Goal: Task Accomplishment & Management: Manage account settings

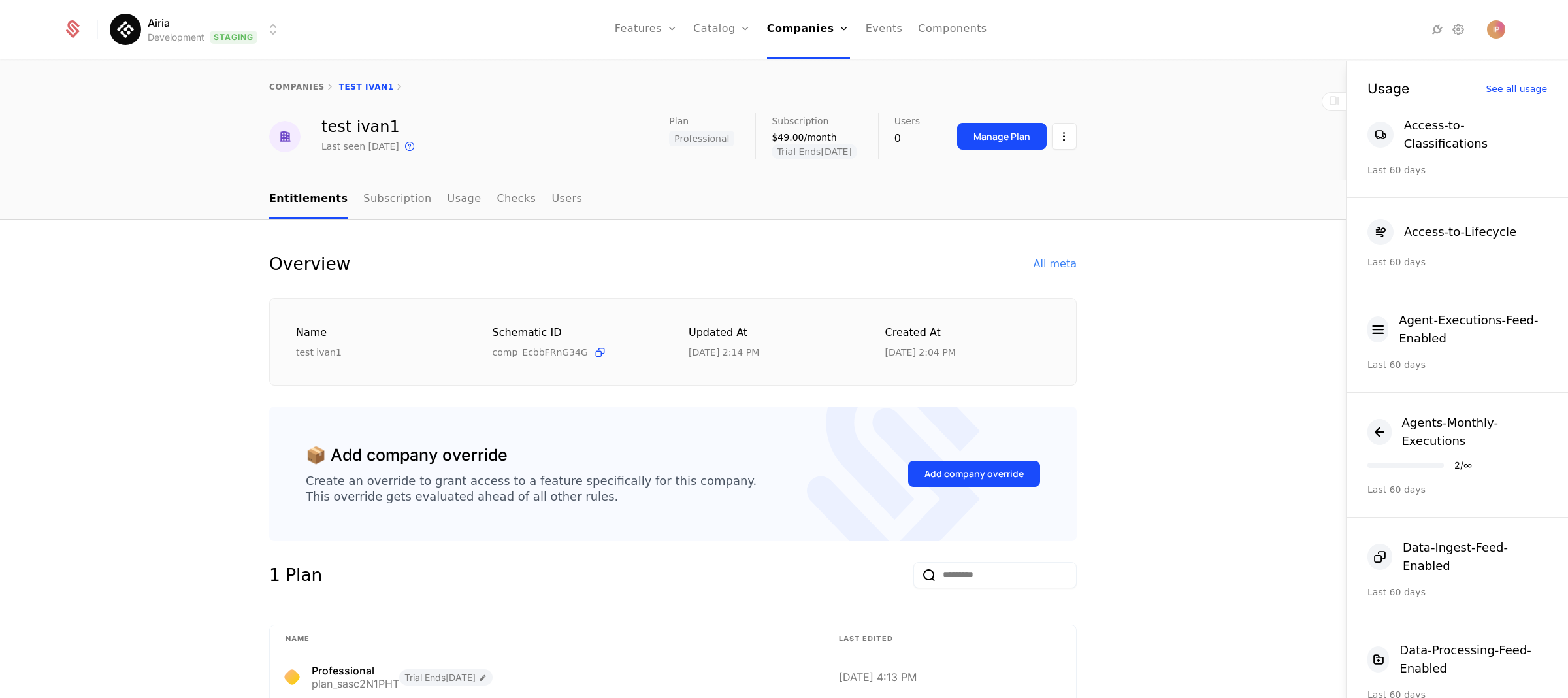
scroll to position [529, 0]
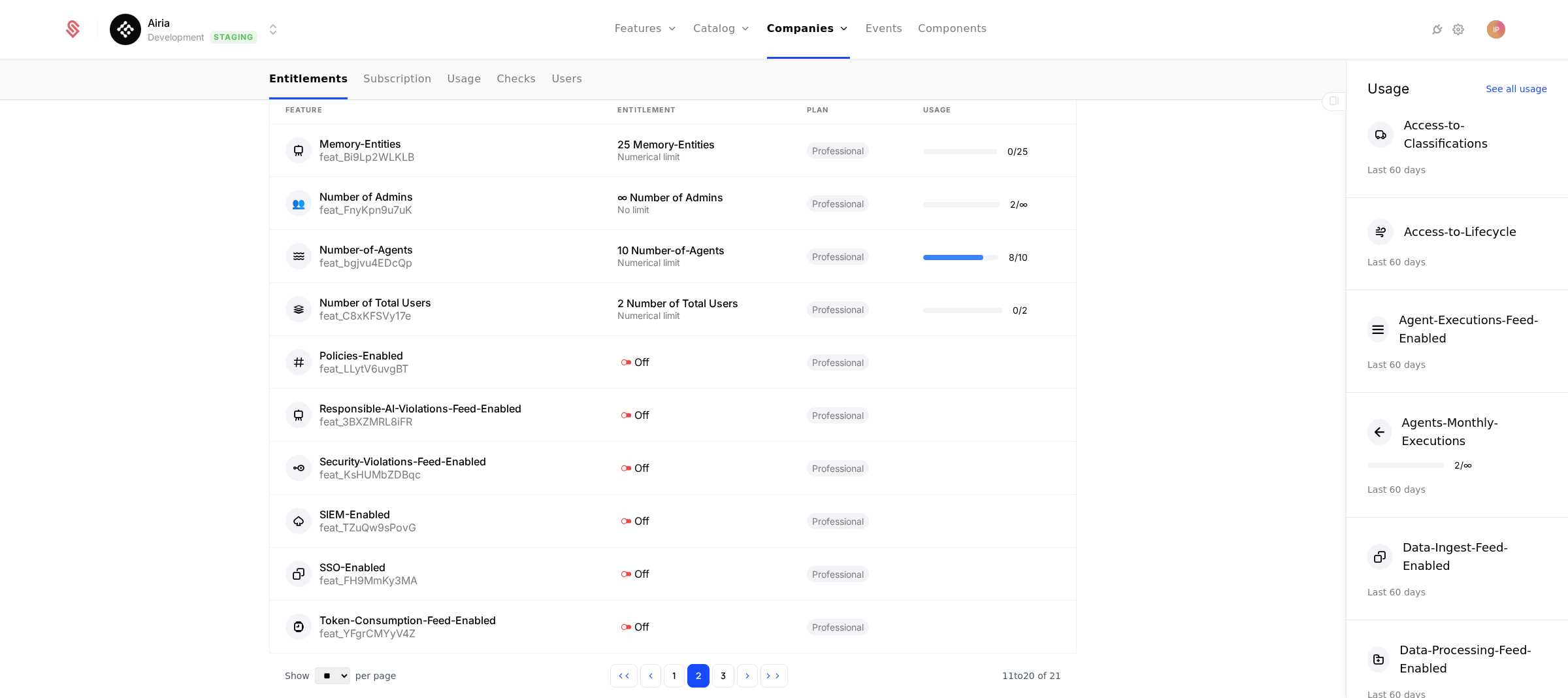
scroll to position [705, 0]
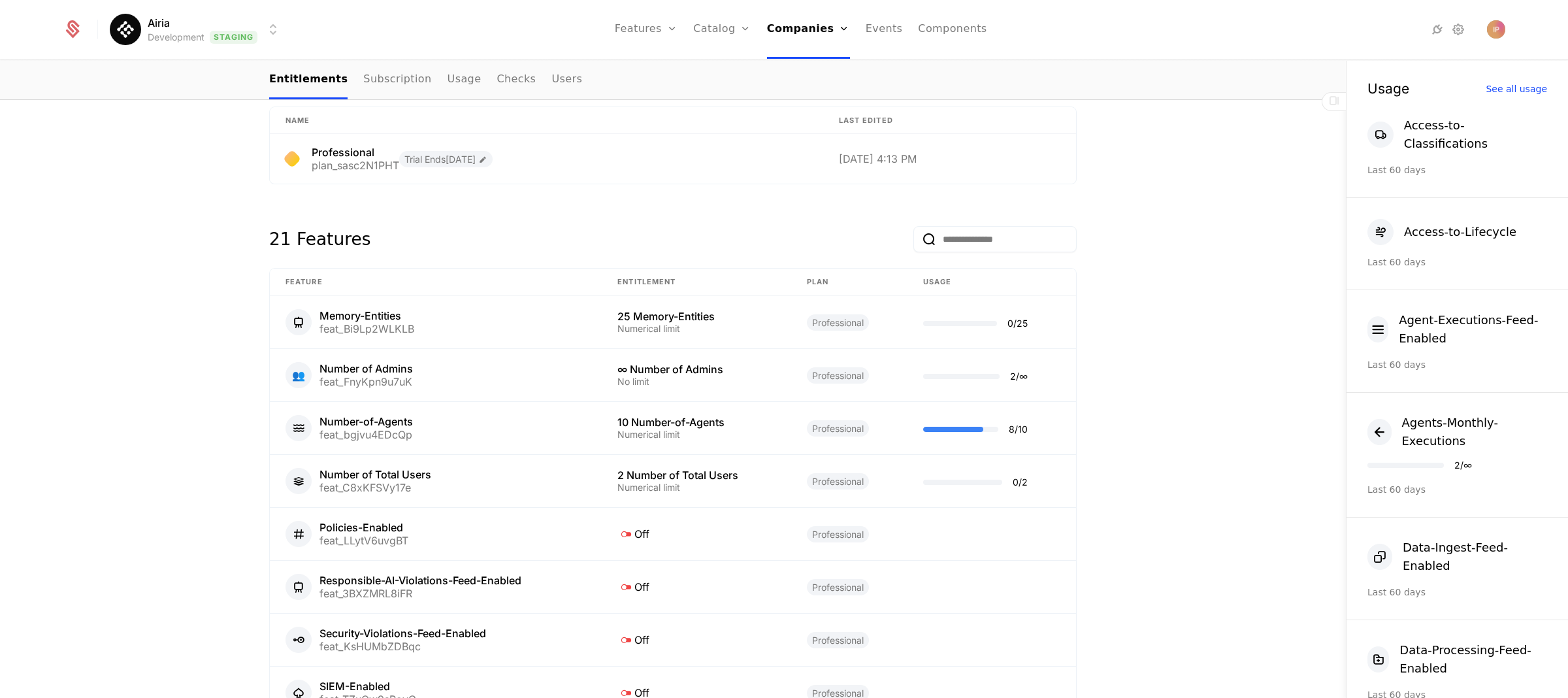
scroll to position [576, 0]
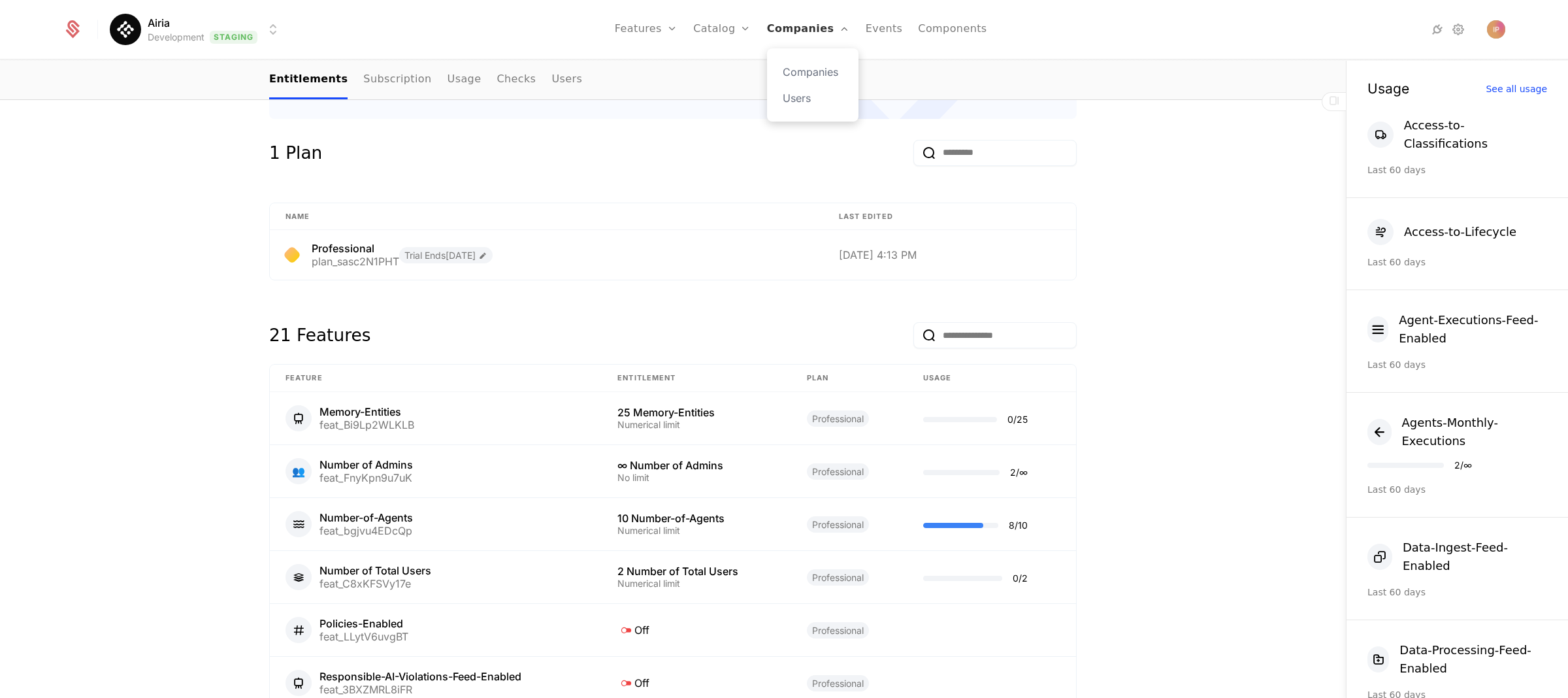
scroll to position [413, 0]
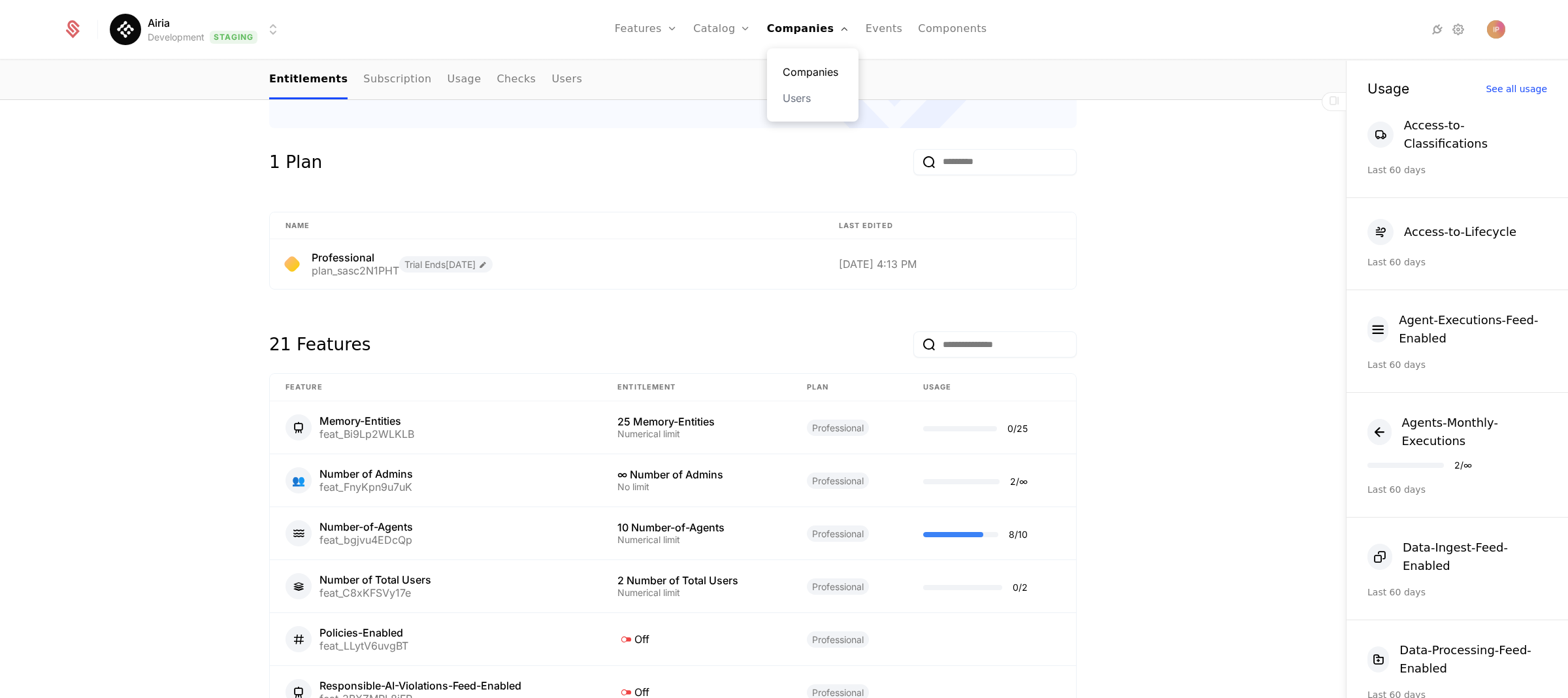
click at [812, 67] on link "Companies" at bounding box center [812, 72] width 60 height 16
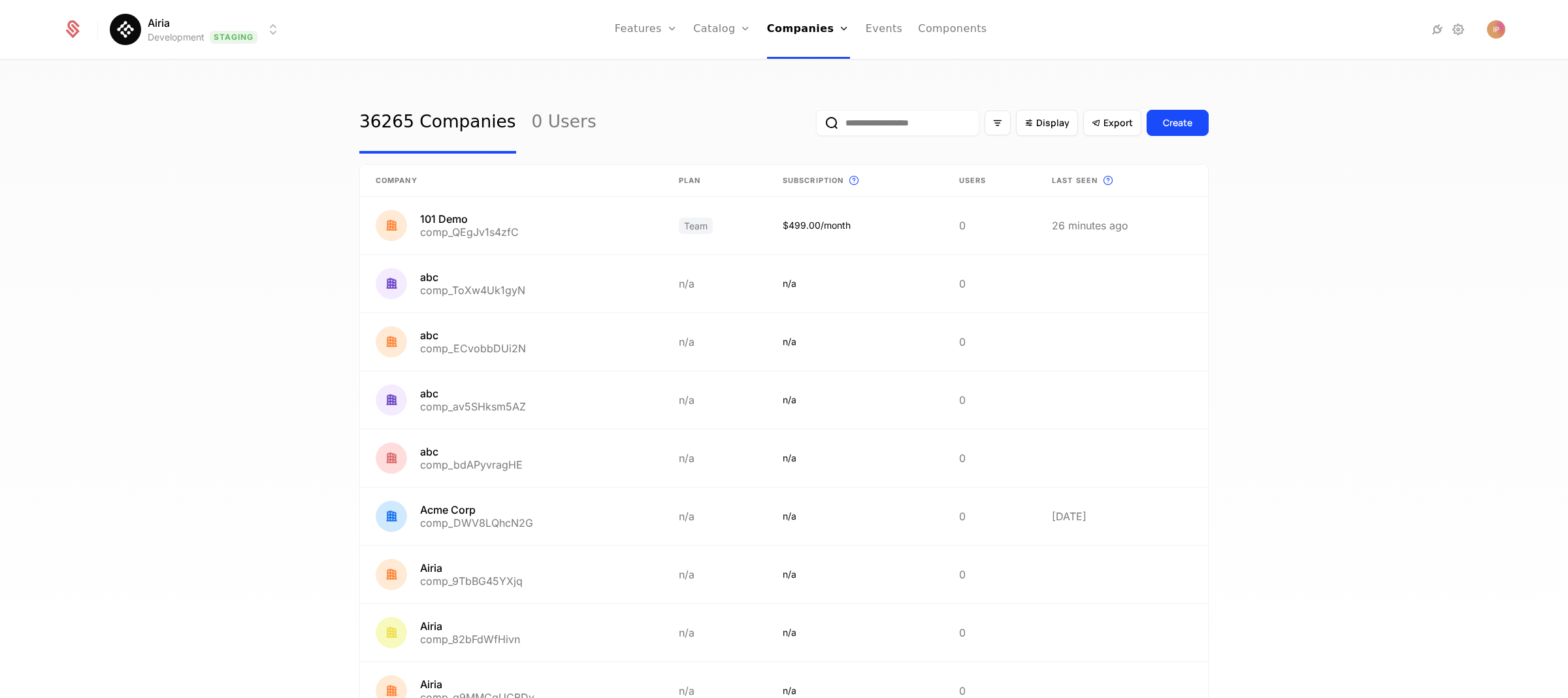
click at [860, 125] on input "email" at bounding box center [897, 123] width 163 height 26
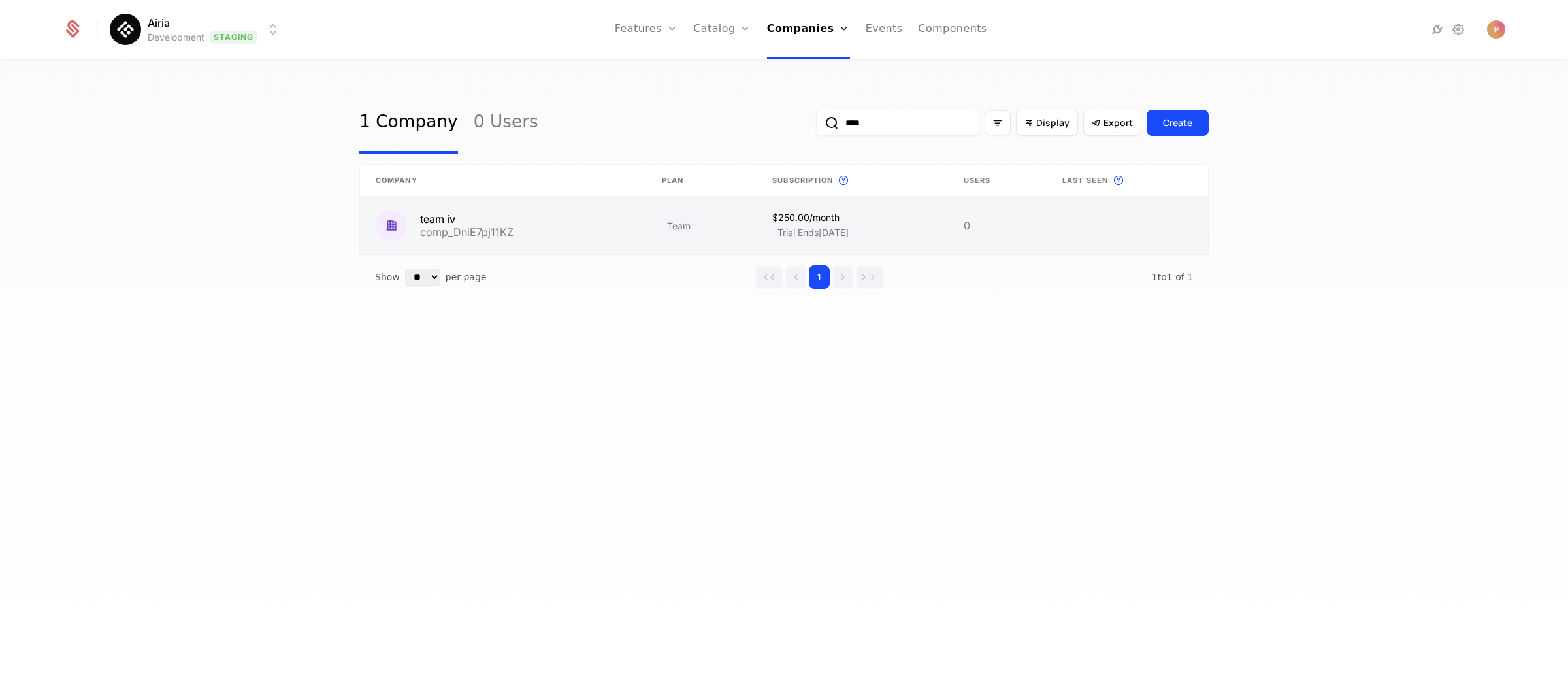
type input "****"
click at [519, 211] on link at bounding box center [502, 225] width 286 height 57
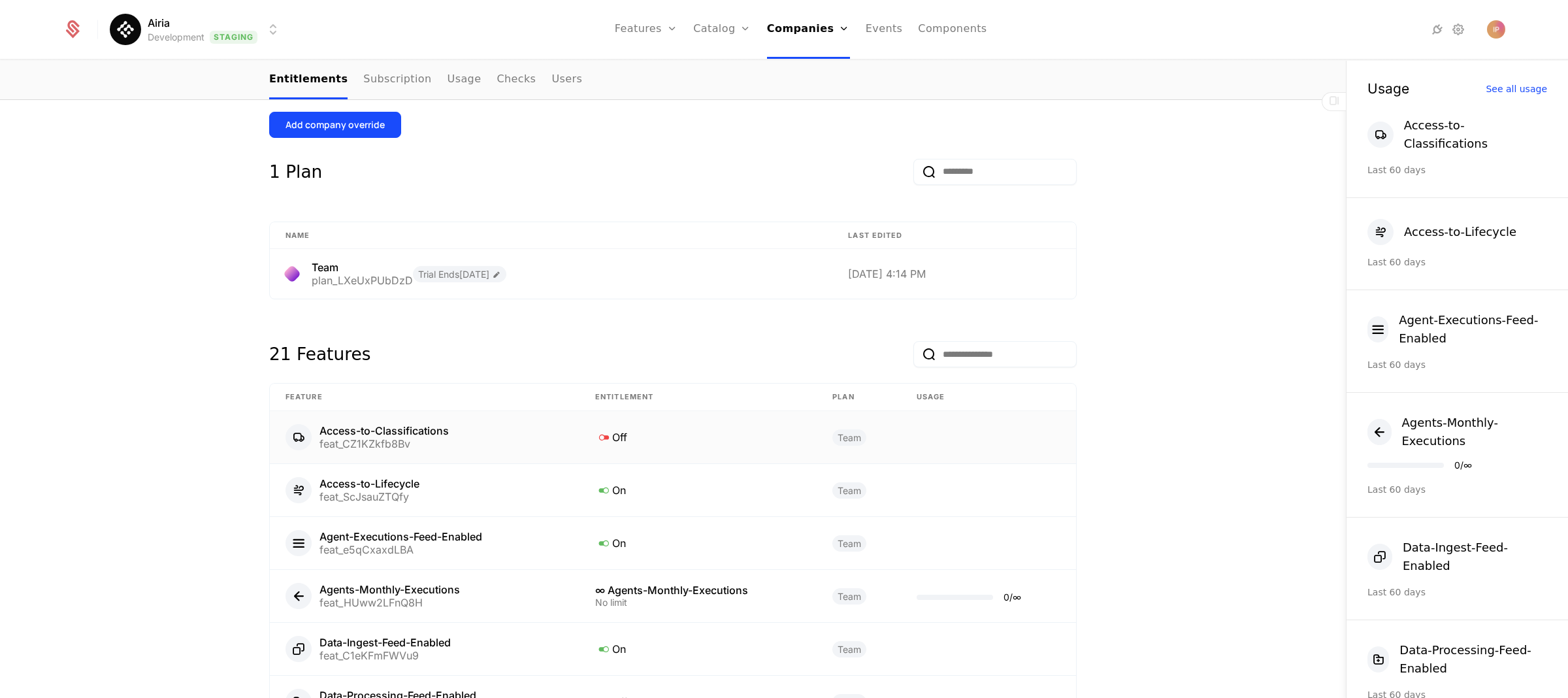
scroll to position [187, 0]
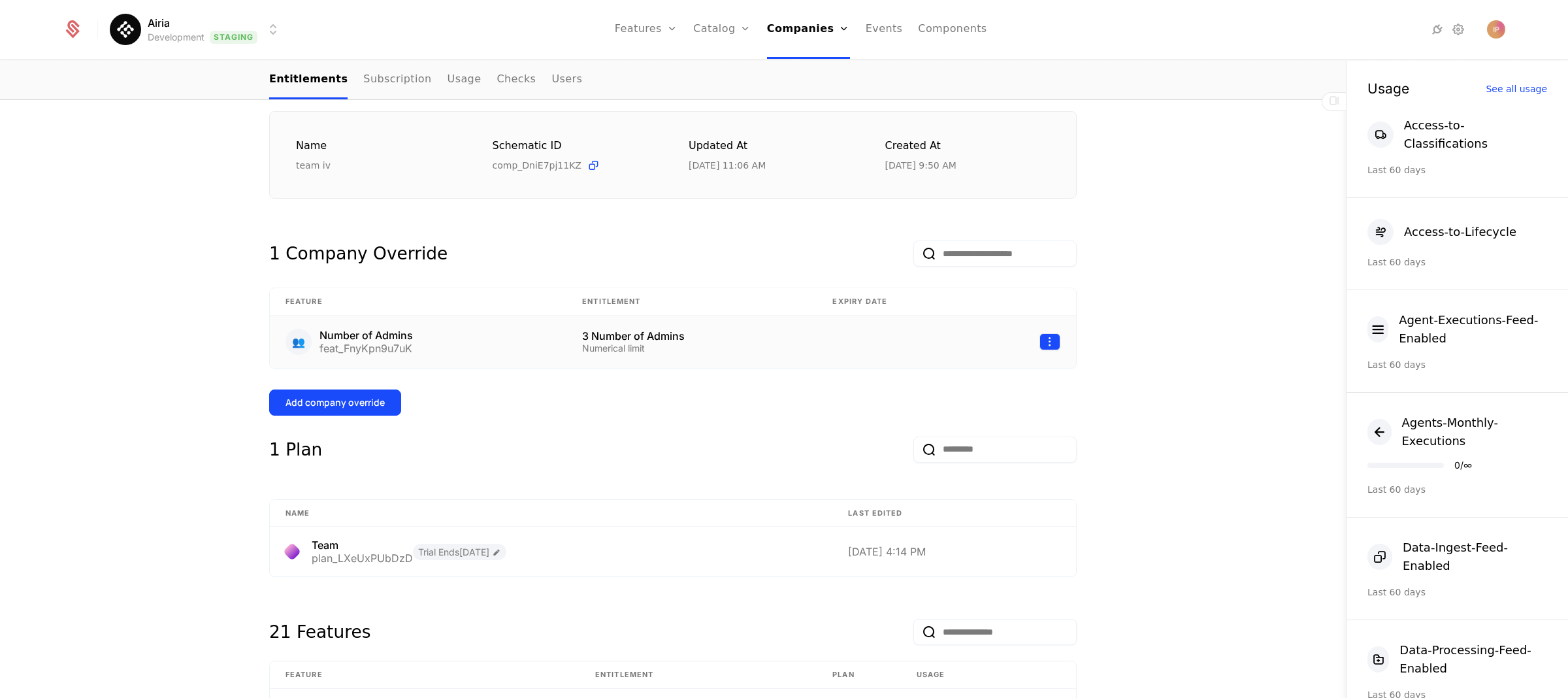
click at [1048, 338] on html "Airia Development Staging Features Features Flags Catalog Plans Add Ons Credits…" at bounding box center [784, 349] width 1568 height 698
click at [996, 369] on div "Delete" at bounding box center [989, 375] width 99 height 18
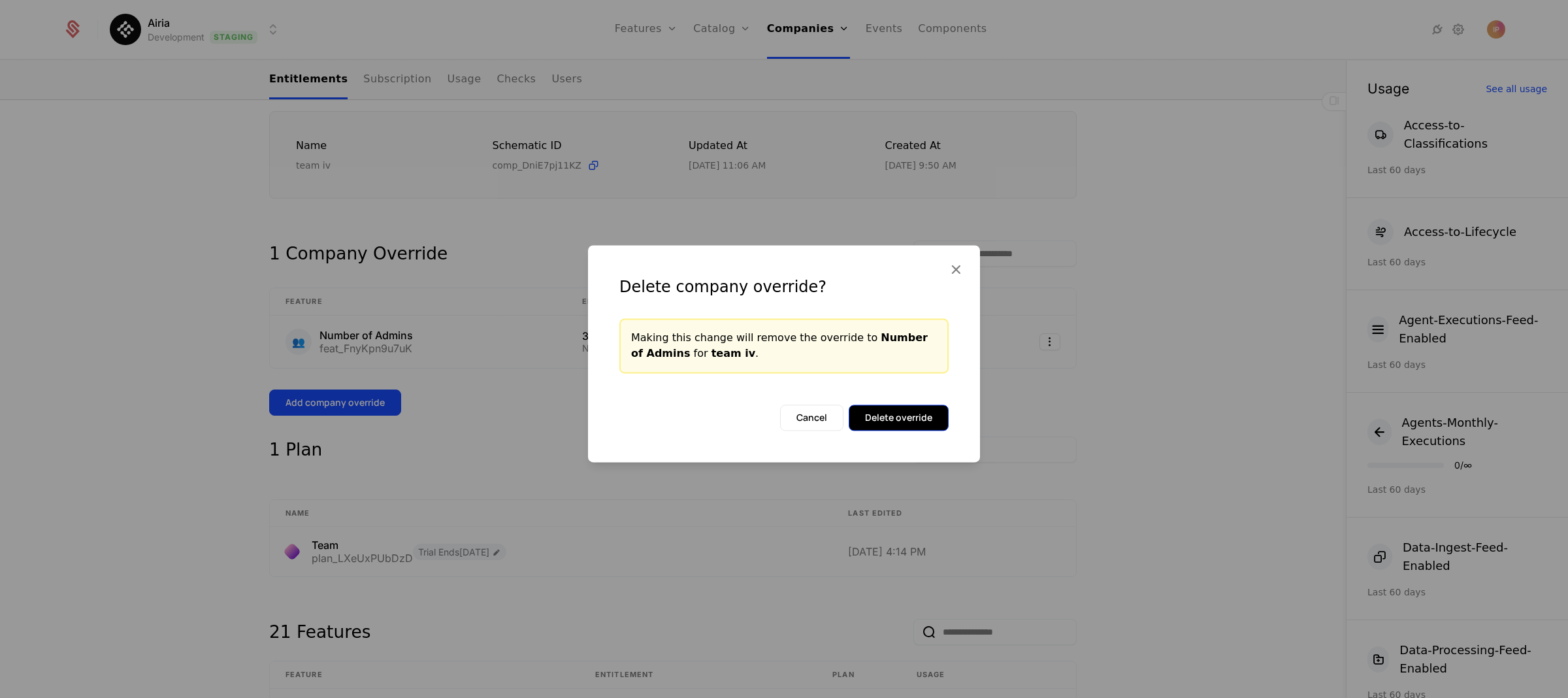
click at [910, 416] on button "Delete override" at bounding box center [898, 417] width 100 height 26
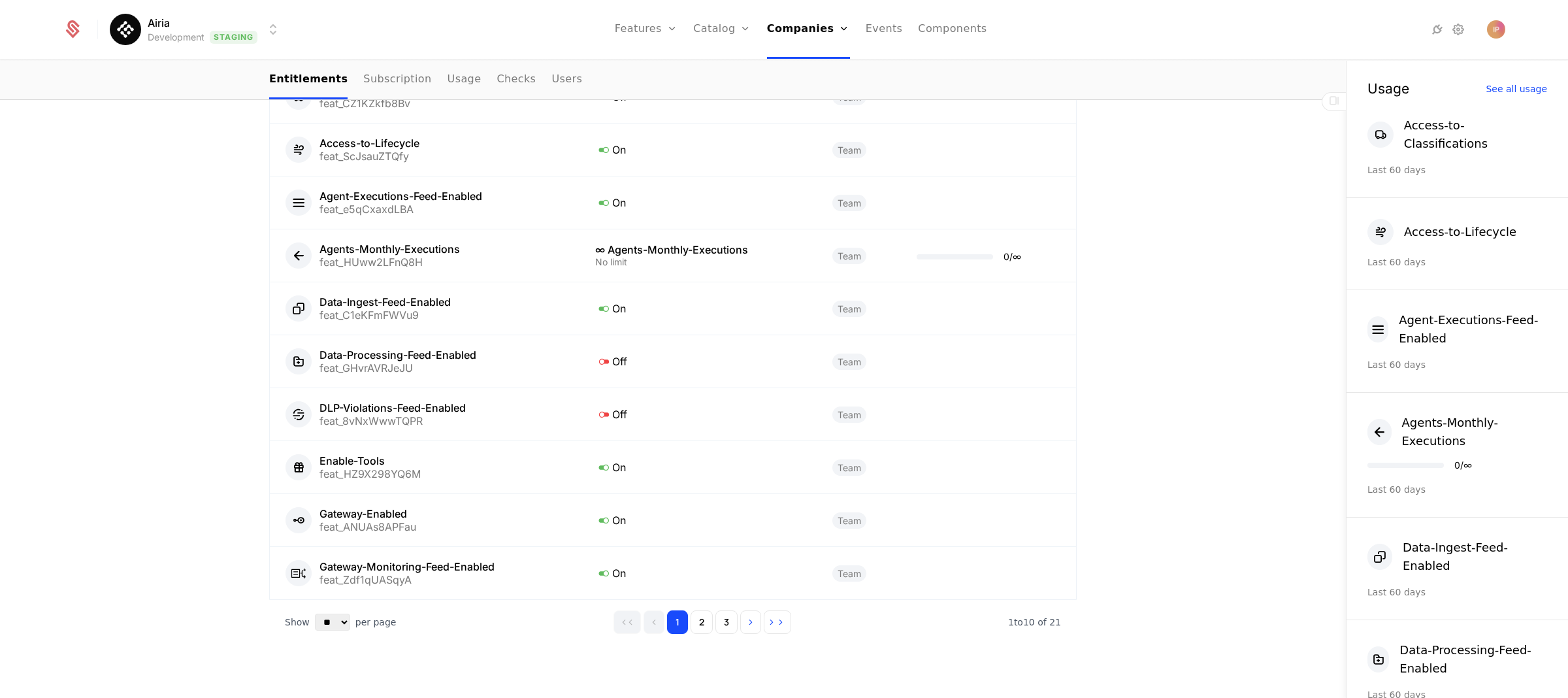
scroll to position [823, 0]
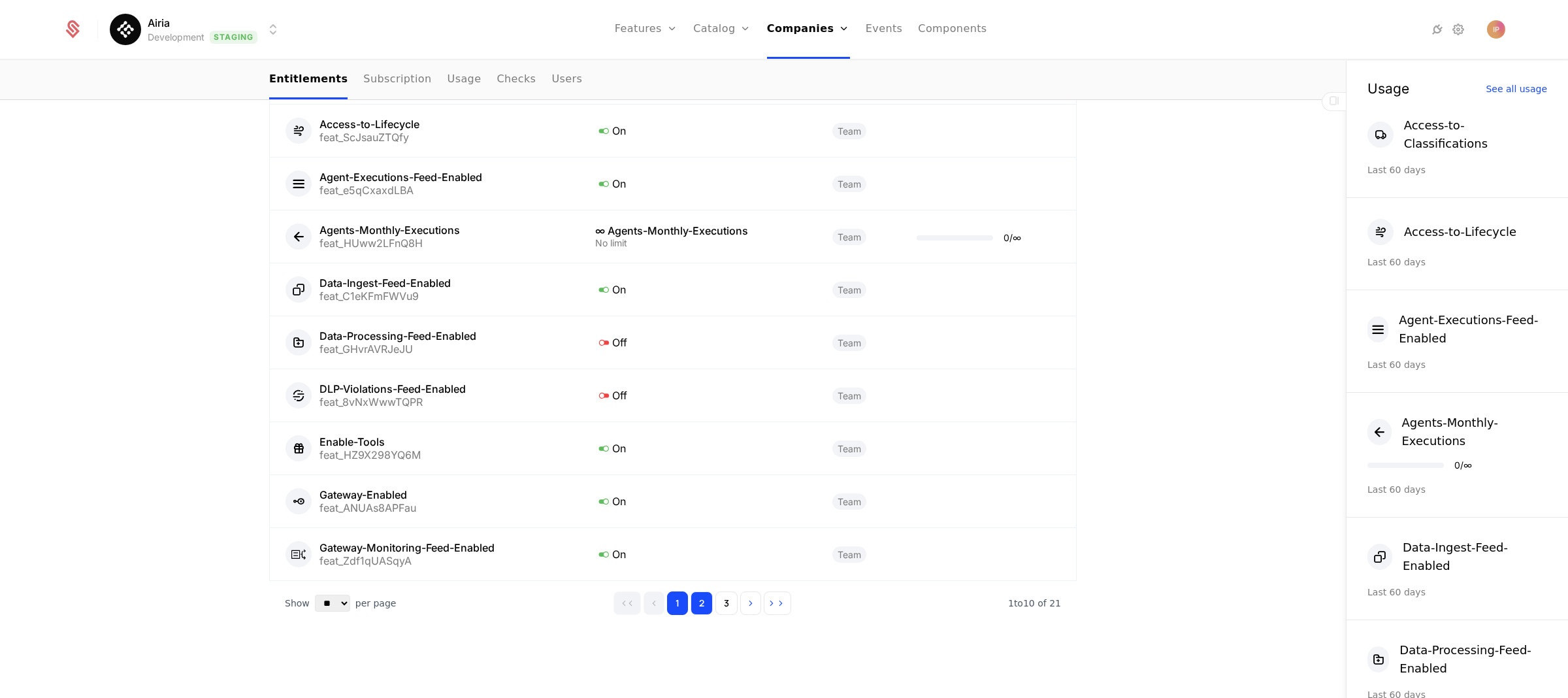
click at [700, 609] on button "2" at bounding box center [701, 603] width 22 height 24
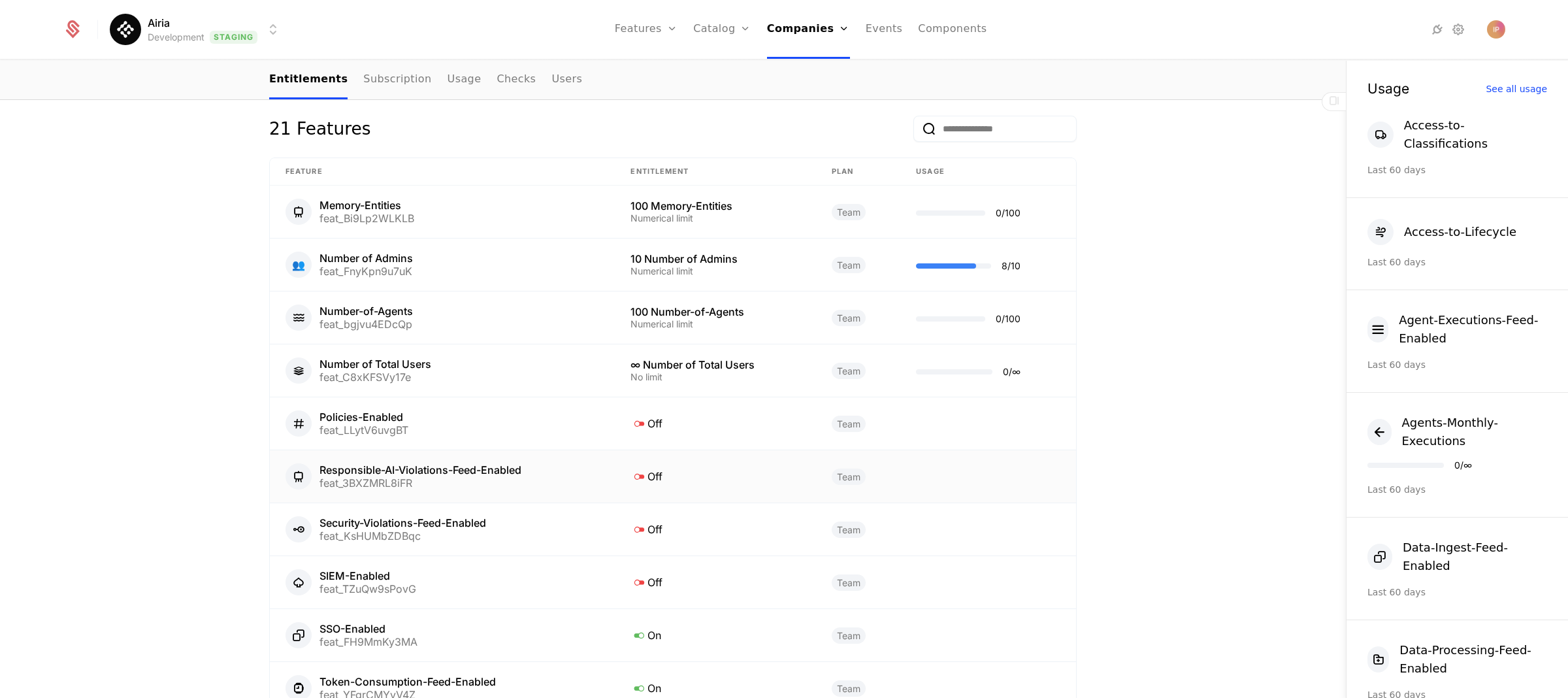
scroll to position [670, 0]
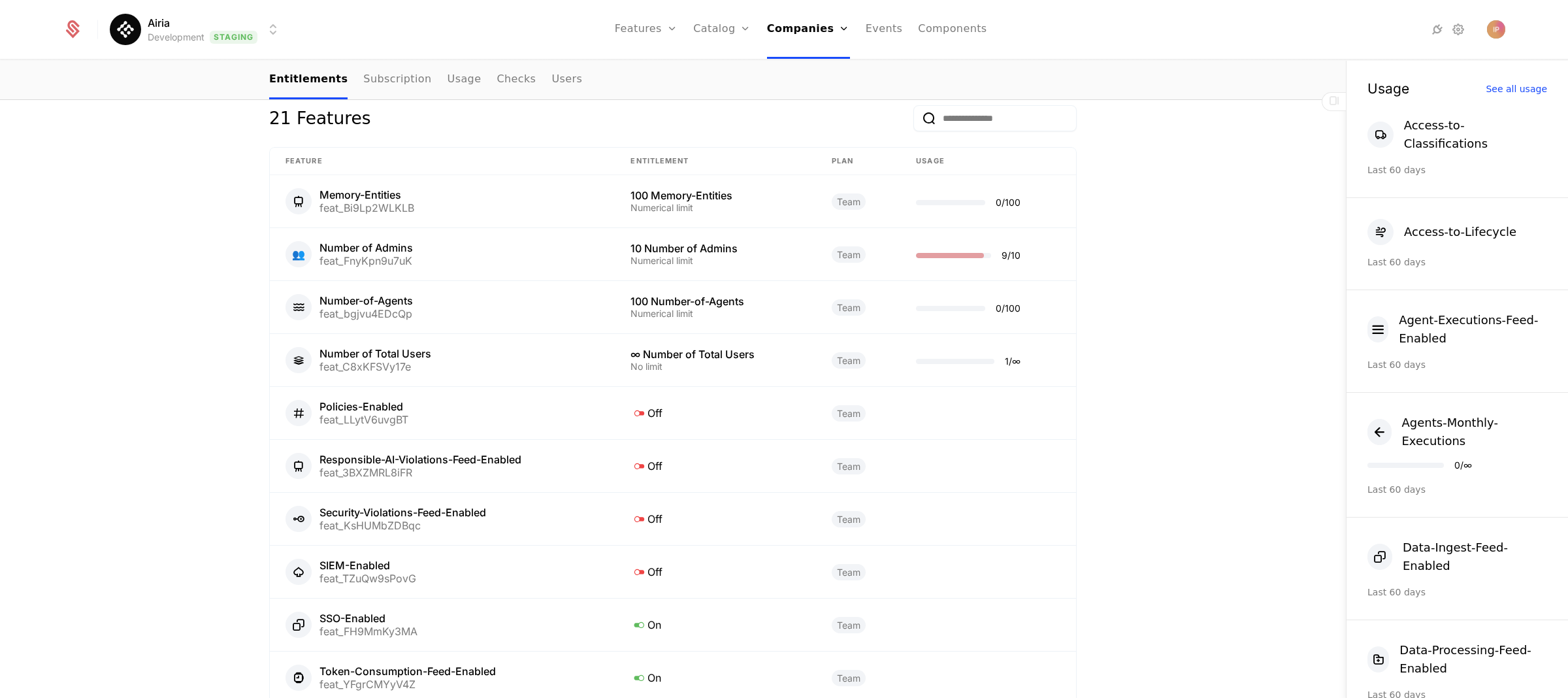
scroll to position [636, 0]
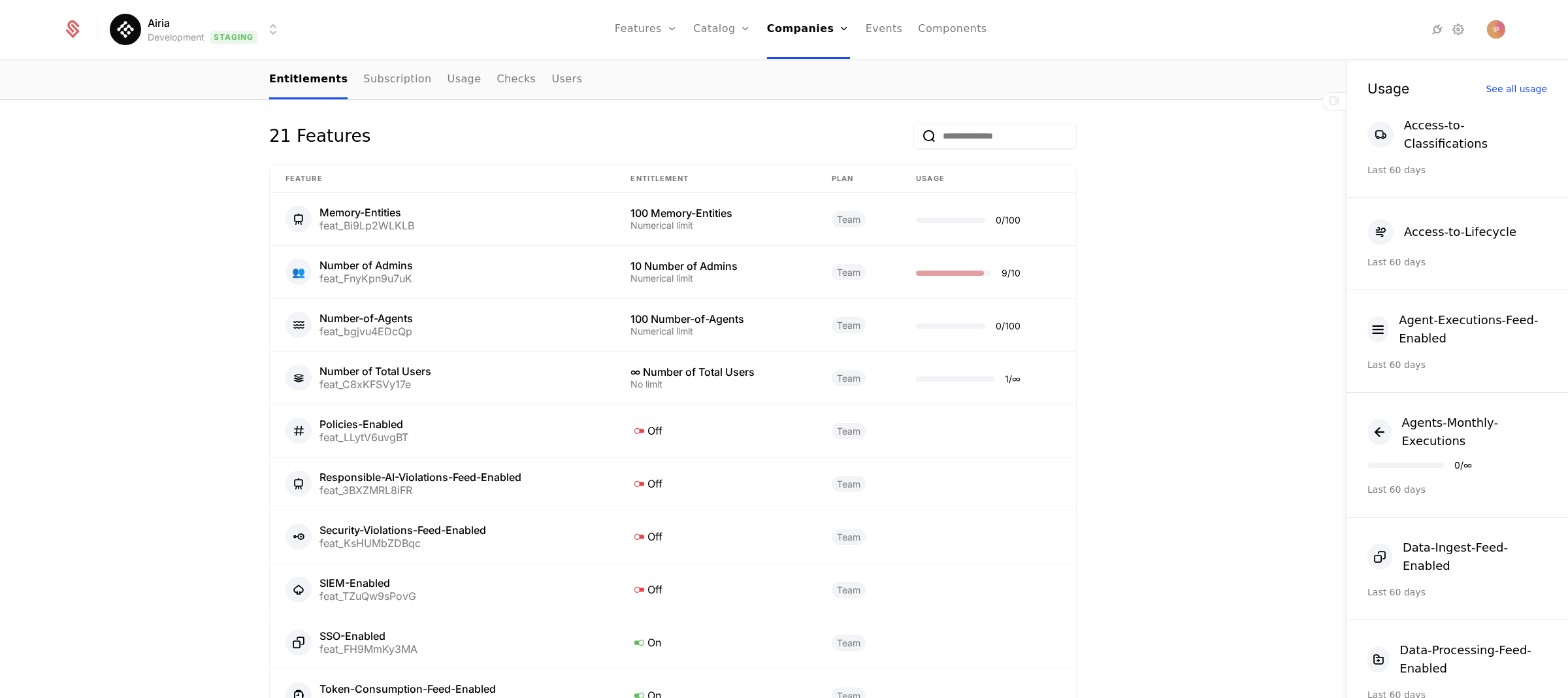
scroll to position [625, 0]
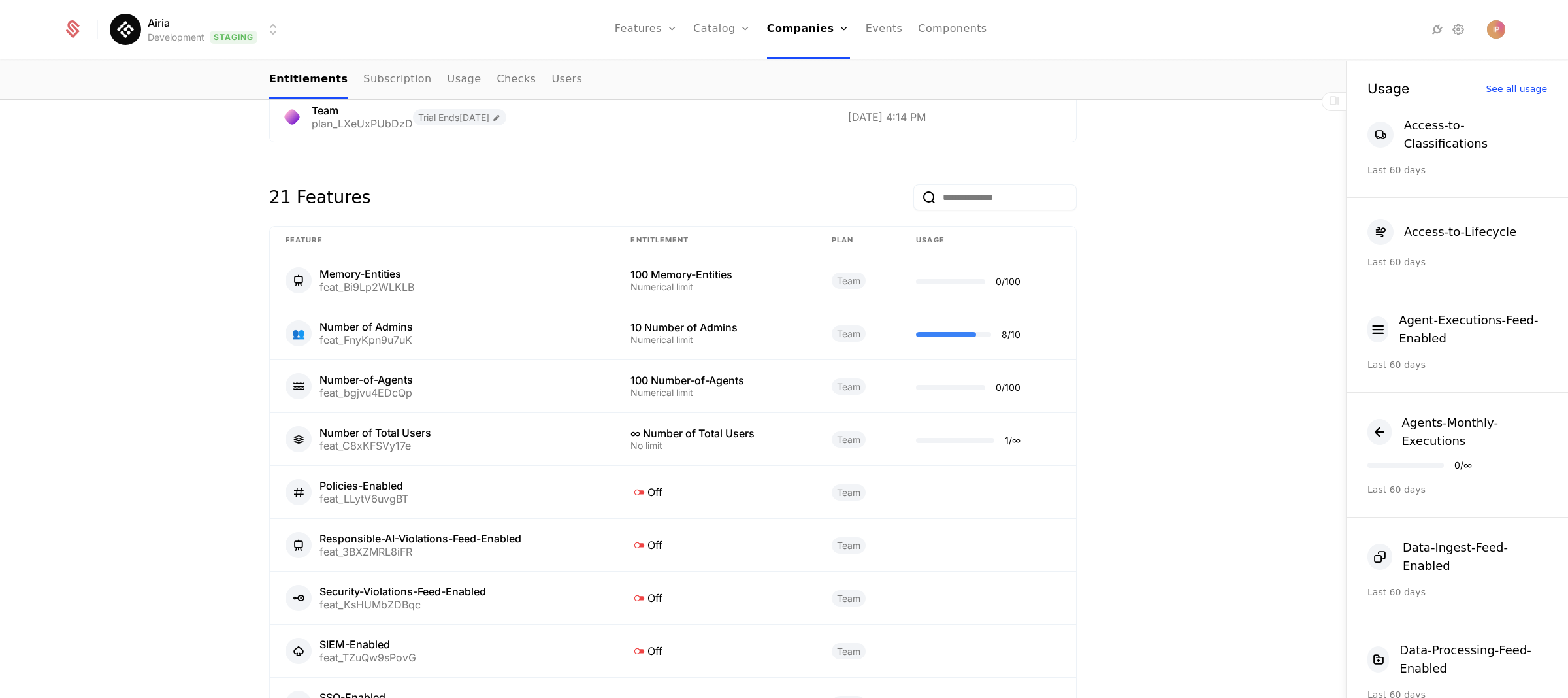
scroll to position [592, 0]
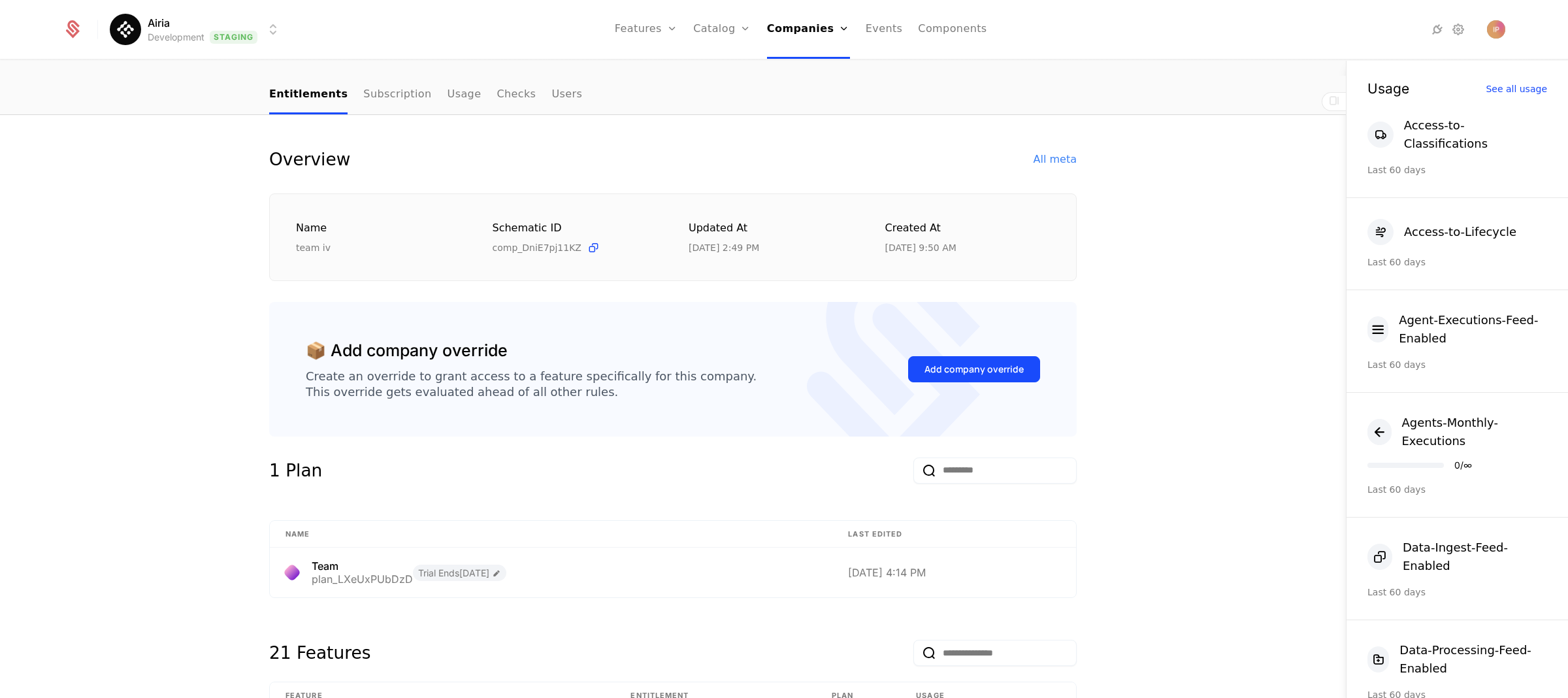
scroll to position [683, 0]
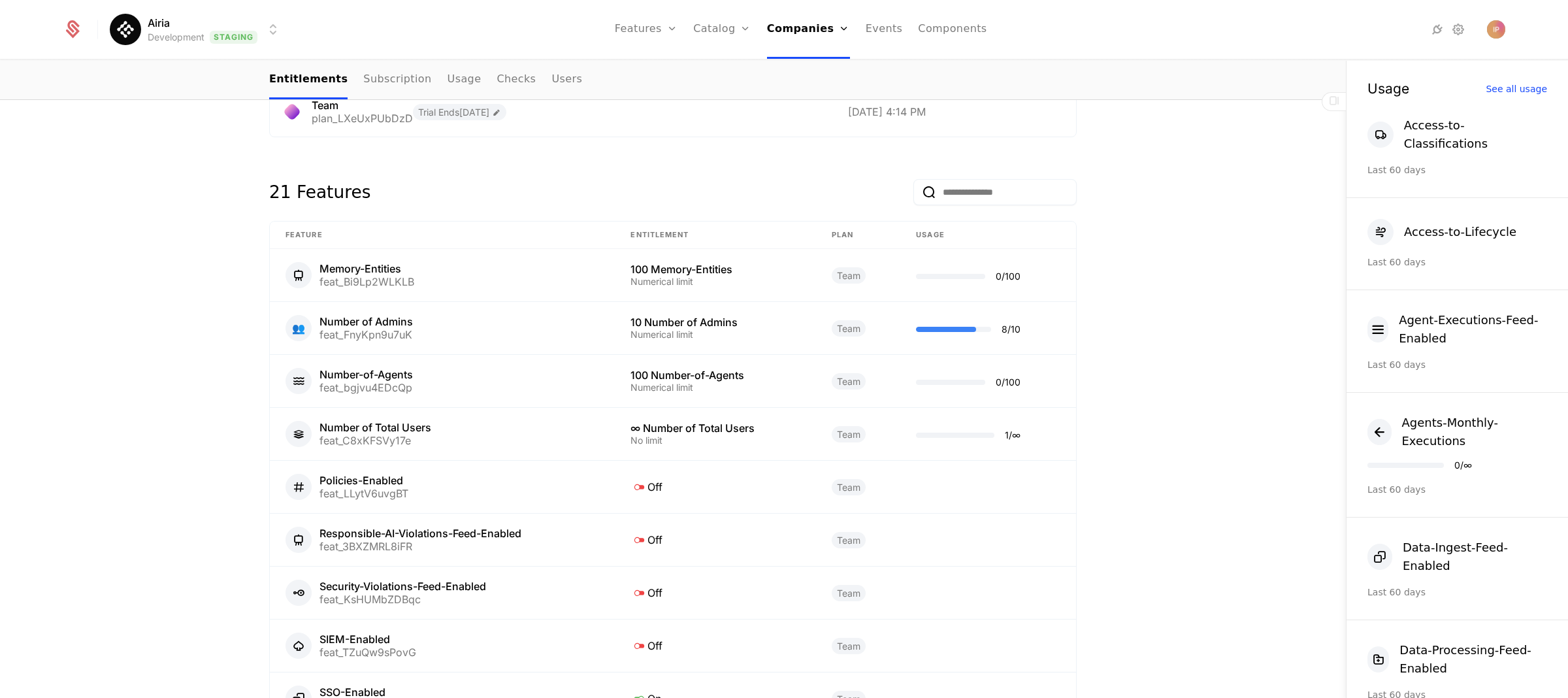
scroll to position [576, 0]
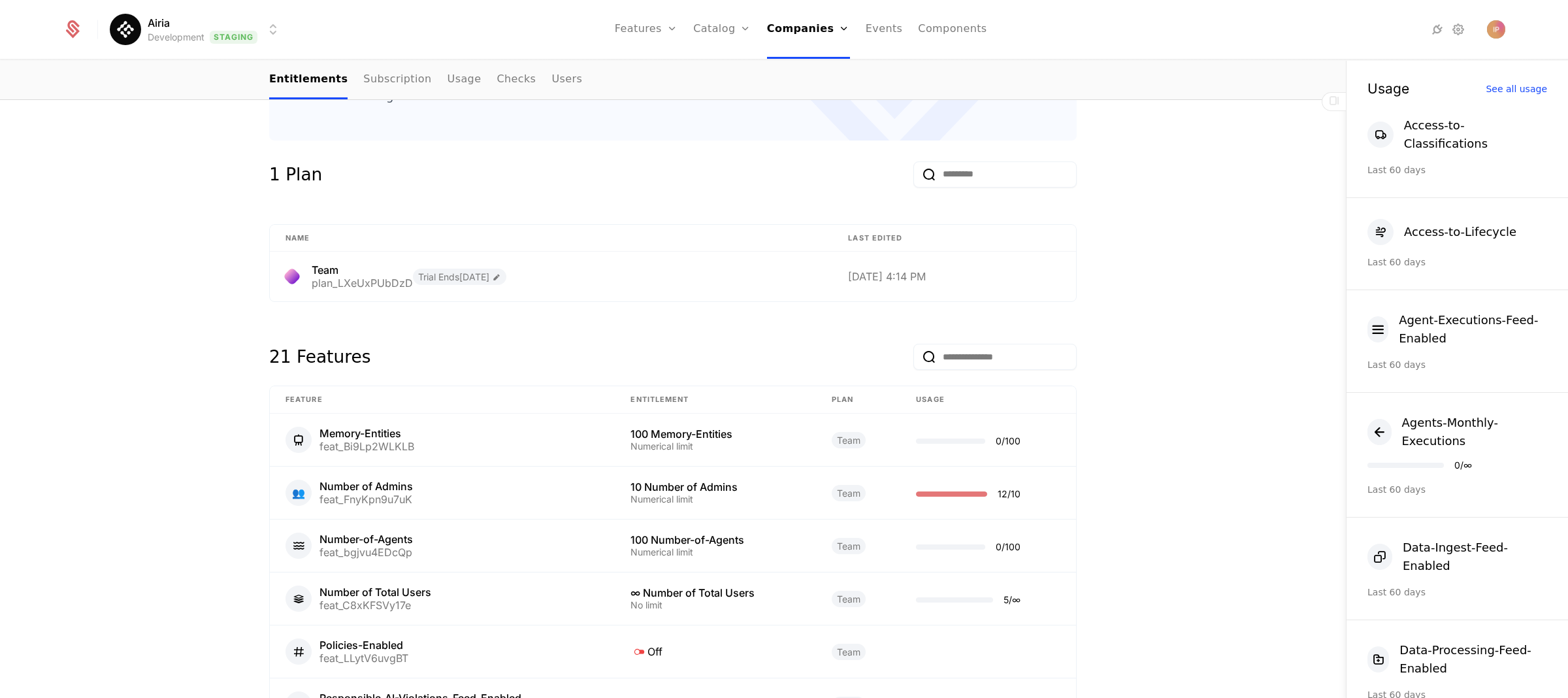
scroll to position [386, 0]
